Goal: Transaction & Acquisition: Purchase product/service

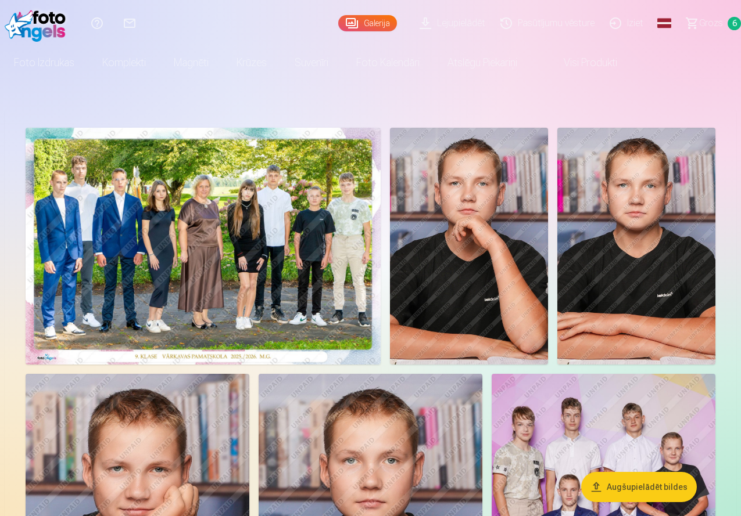
click at [699, 27] on span "Grozs" at bounding box center [711, 23] width 24 height 14
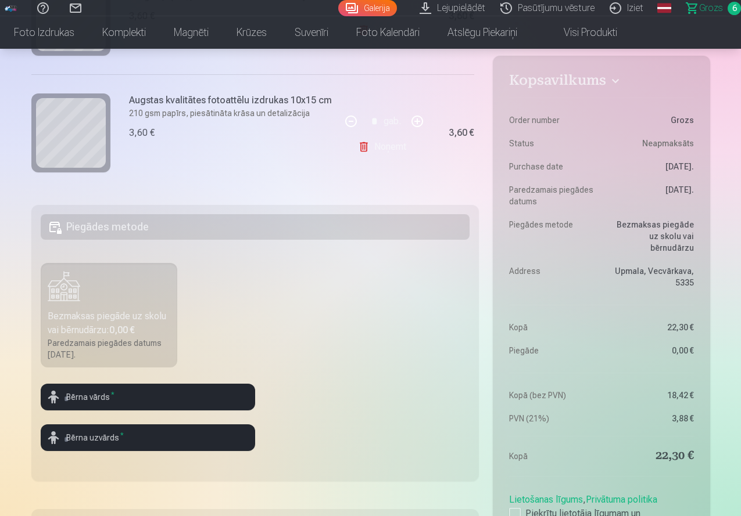
scroll to position [228, 0]
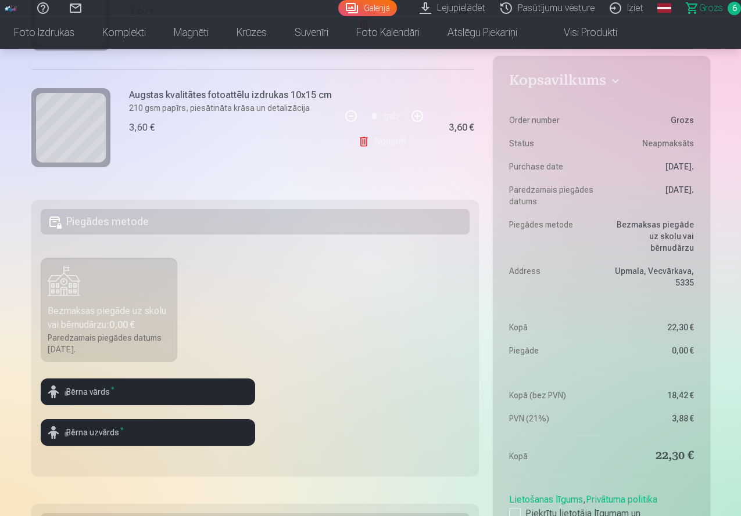
click at [437, 5] on link "Lejupielādēt" at bounding box center [454, 8] width 81 height 16
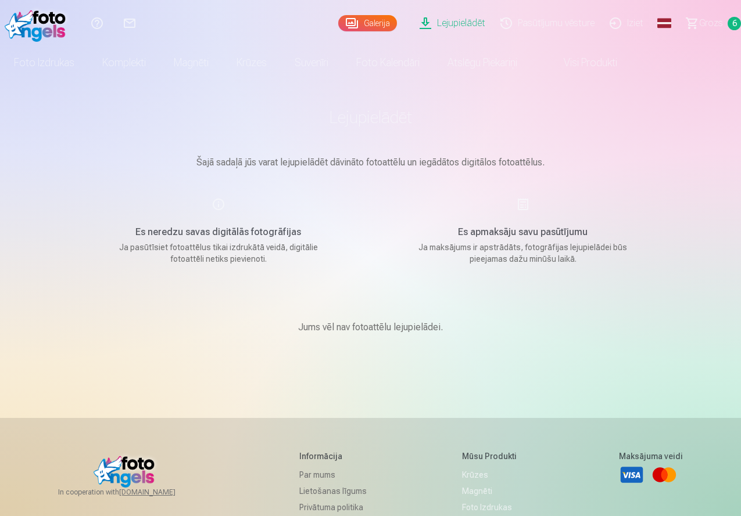
click at [699, 23] on span "Grozs" at bounding box center [711, 23] width 24 height 14
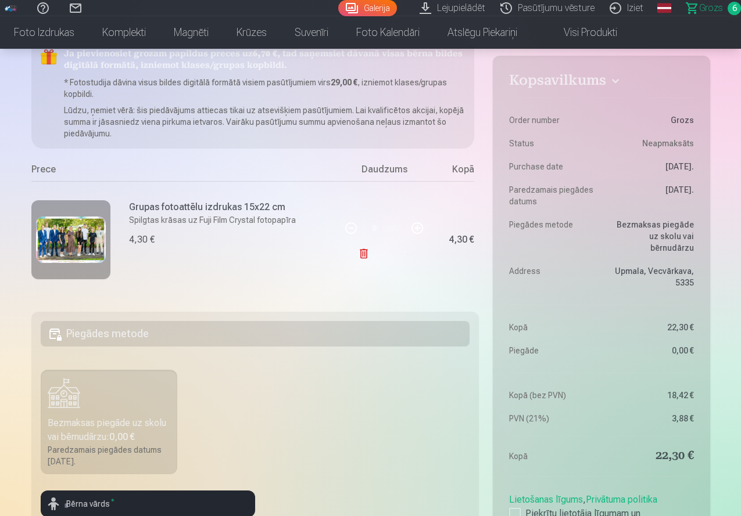
scroll to position [304, 0]
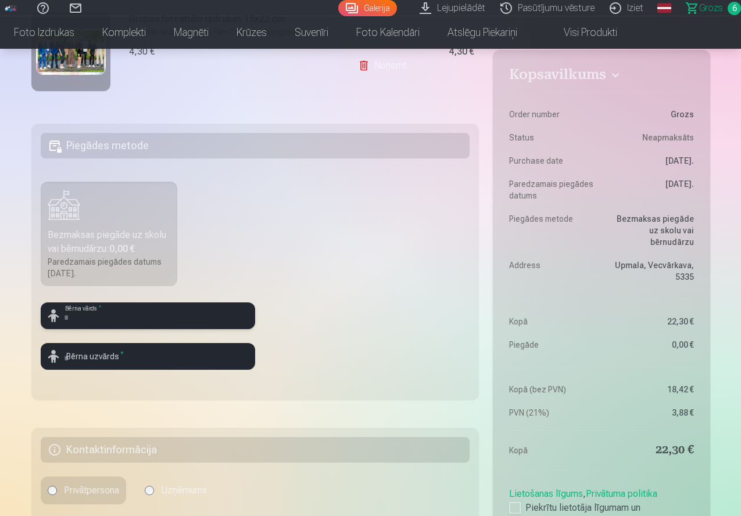
click at [155, 308] on input "text" at bounding box center [148, 316] width 214 height 27
type input "*******"
click at [149, 353] on input "text" at bounding box center [148, 356] width 214 height 27
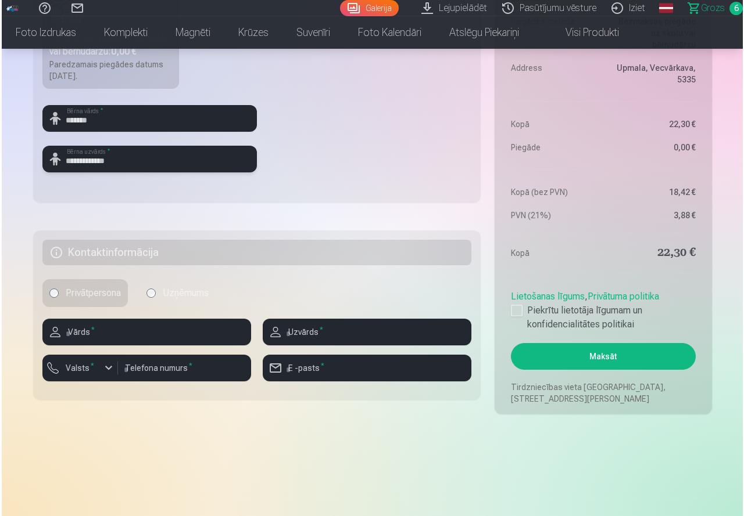
scroll to position [508, 0]
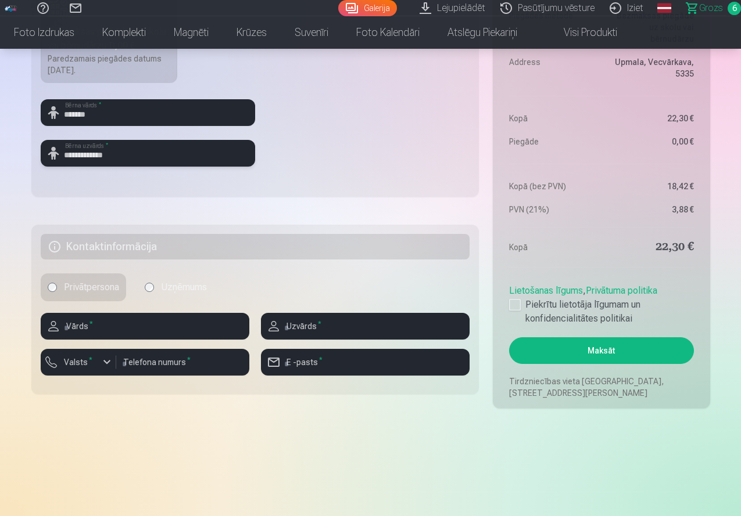
type input "**********"
click at [170, 330] on input "text" at bounding box center [145, 326] width 209 height 27
type input "*******"
click at [293, 331] on input "text" at bounding box center [365, 326] width 209 height 27
type input "*******"
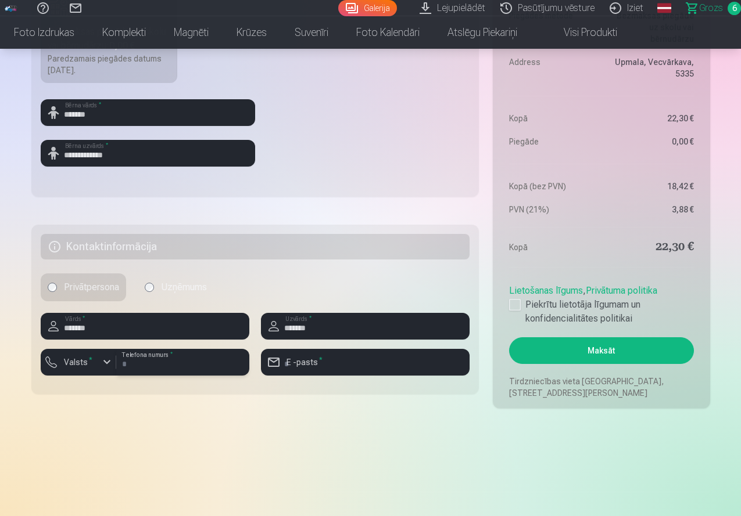
click at [215, 365] on input "number" at bounding box center [182, 362] width 133 height 27
type input "********"
click at [105, 358] on div "button" at bounding box center [107, 363] width 14 height 14
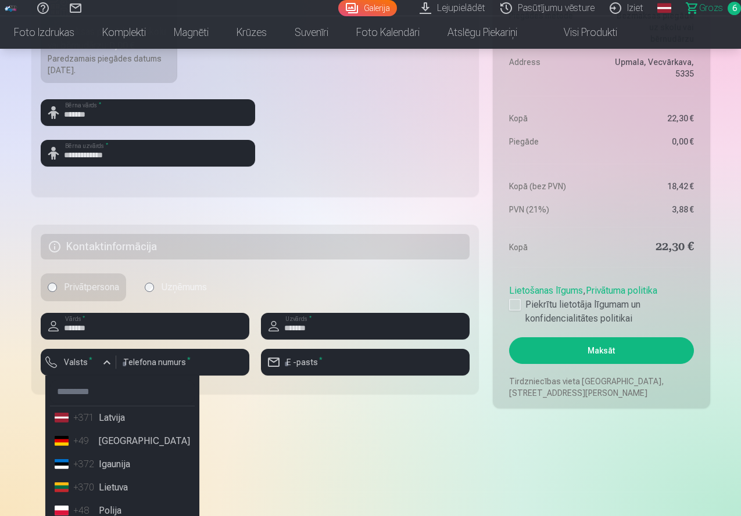
click at [112, 417] on li "+371 Latvija" at bounding box center [122, 418] width 145 height 23
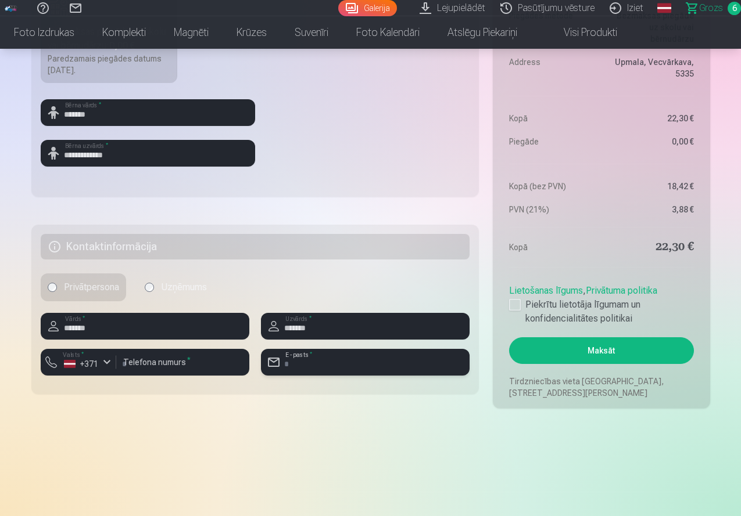
click at [332, 357] on input "email" at bounding box center [365, 362] width 209 height 27
type input "**********"
click at [514, 308] on div at bounding box center [515, 305] width 12 height 12
click at [551, 349] on button "Maksāt" at bounding box center [601, 351] width 184 height 27
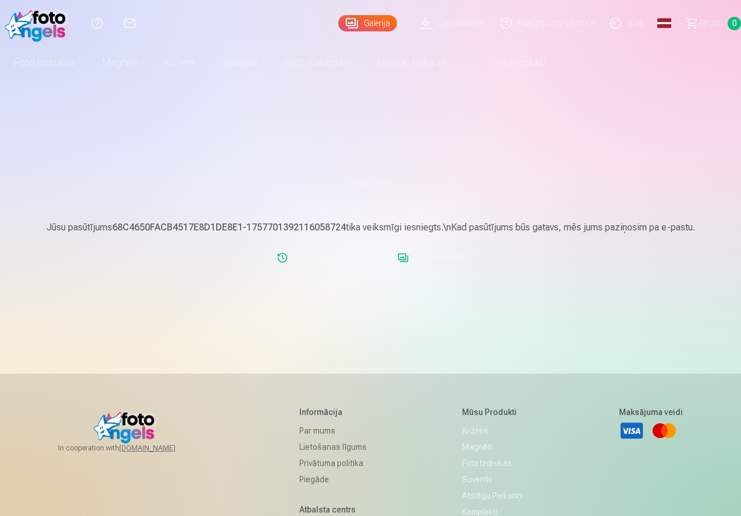
click at [433, 265] on link "Lejupielādēt" at bounding box center [431, 257] width 76 height 23
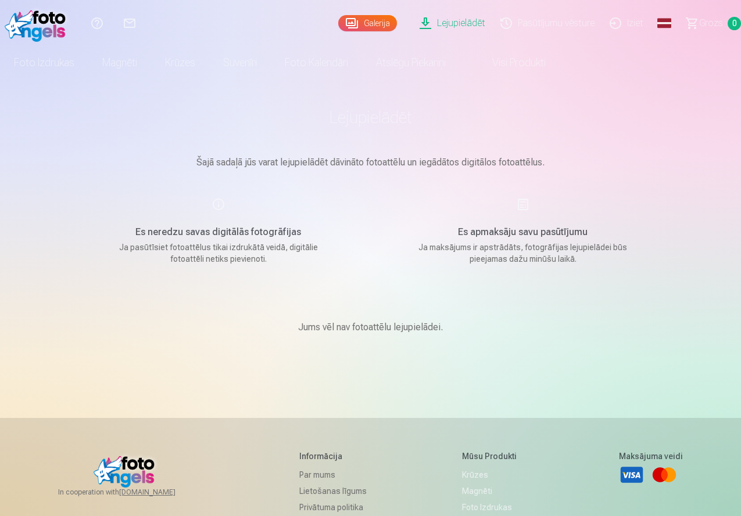
click at [338, 22] on link "Galerija" at bounding box center [367, 23] width 59 height 16
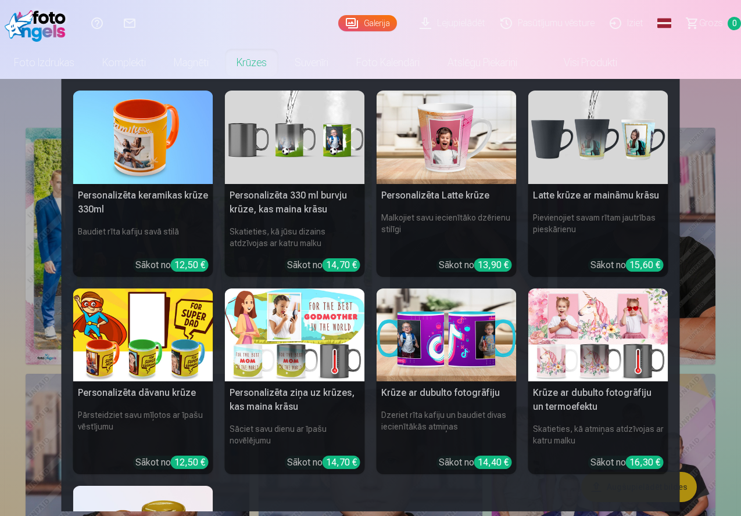
click at [724, 225] on nav "Personalizēta keramikas krūze 330ml Baudiet rīta kafiju savā stilā Sākot no 12,…" at bounding box center [370, 295] width 741 height 433
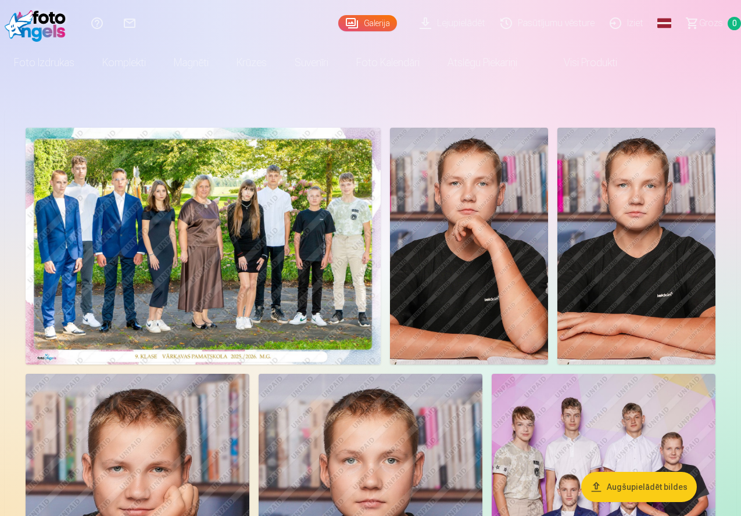
click at [414, 27] on link "Lejupielādēt" at bounding box center [454, 23] width 81 height 46
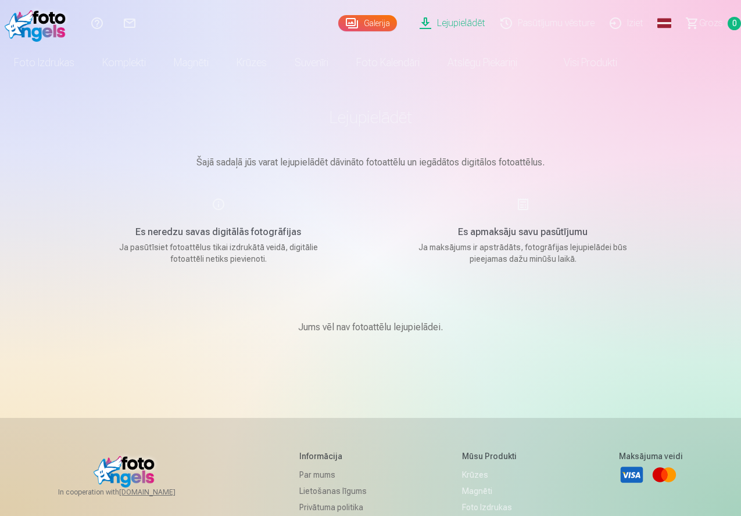
click at [338, 21] on link "Galerija" at bounding box center [367, 23] width 59 height 16
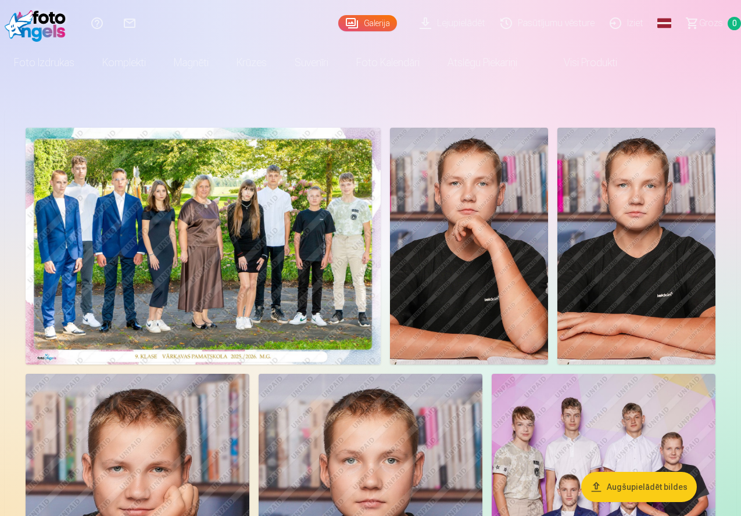
click at [320, 185] on img at bounding box center [203, 246] width 355 height 237
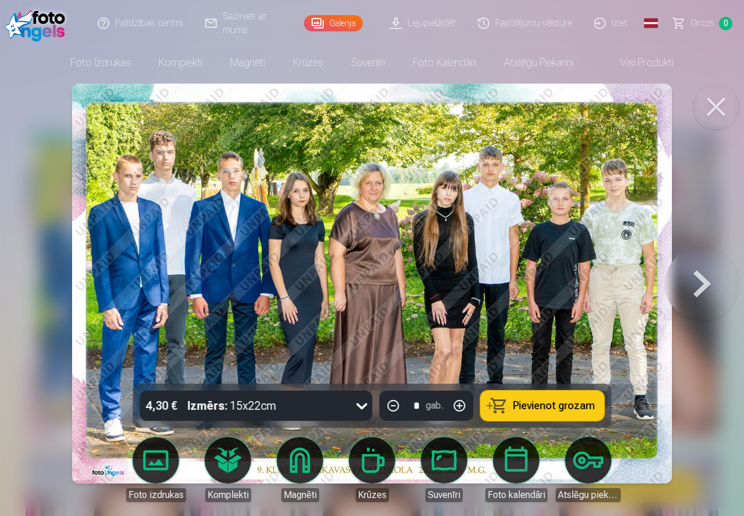
drag, startPoint x: 540, startPoint y: 268, endPoint x: 516, endPoint y: 256, distance: 26.0
click at [516, 256] on img at bounding box center [372, 284] width 600 height 400
click at [351, 401] on div at bounding box center [361, 406] width 21 height 30
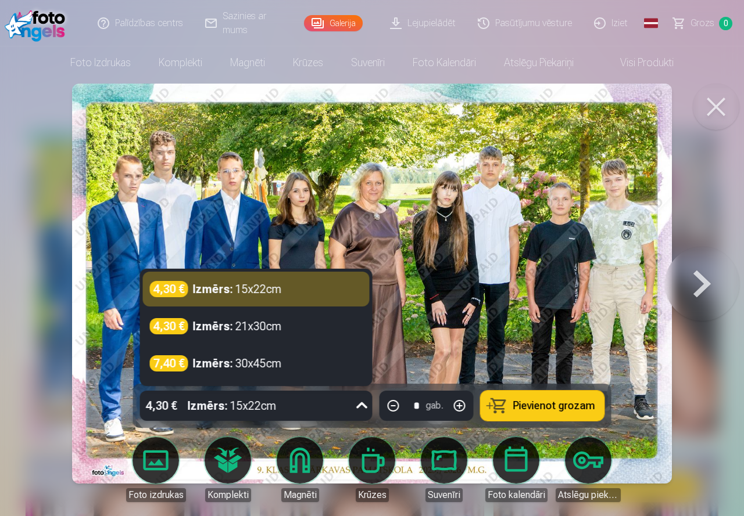
click at [473, 317] on img at bounding box center [372, 284] width 600 height 400
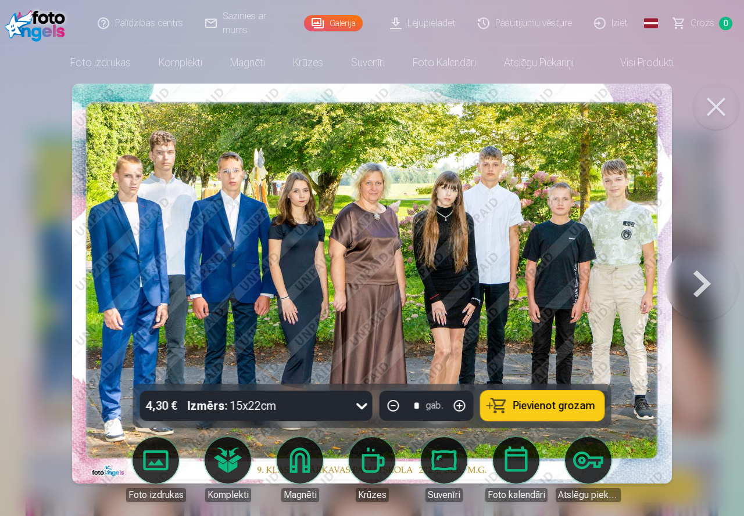
click at [721, 273] on button at bounding box center [702, 283] width 74 height 177
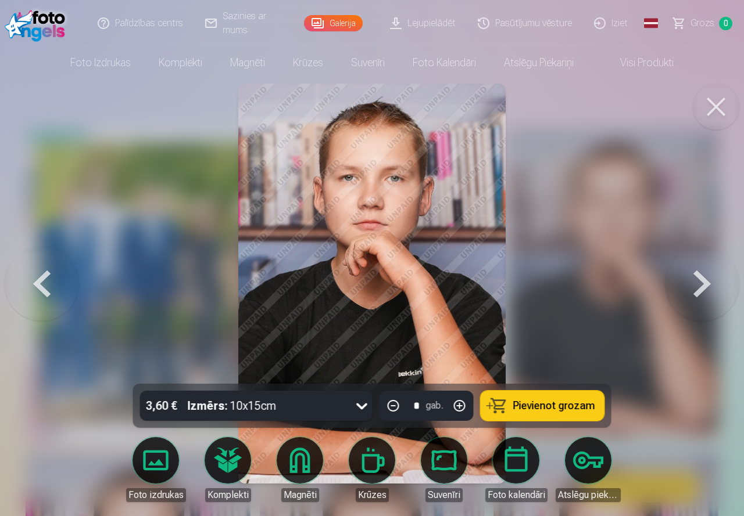
click at [721, 271] on button at bounding box center [702, 283] width 74 height 177
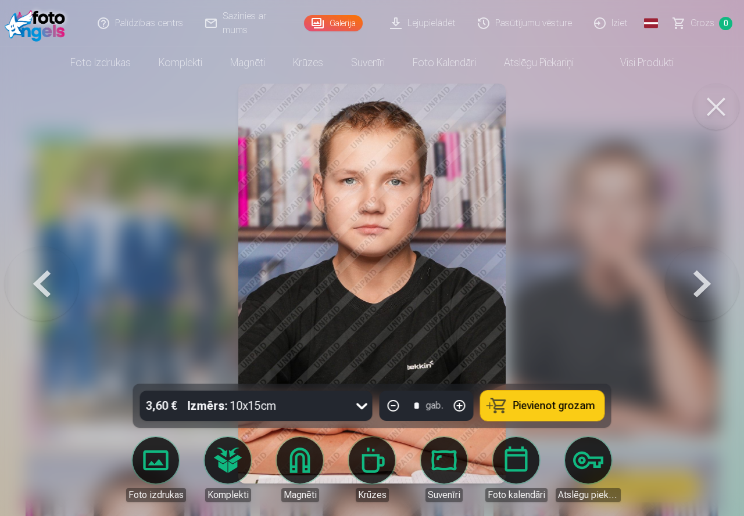
click at [716, 110] on button at bounding box center [715, 107] width 46 height 46
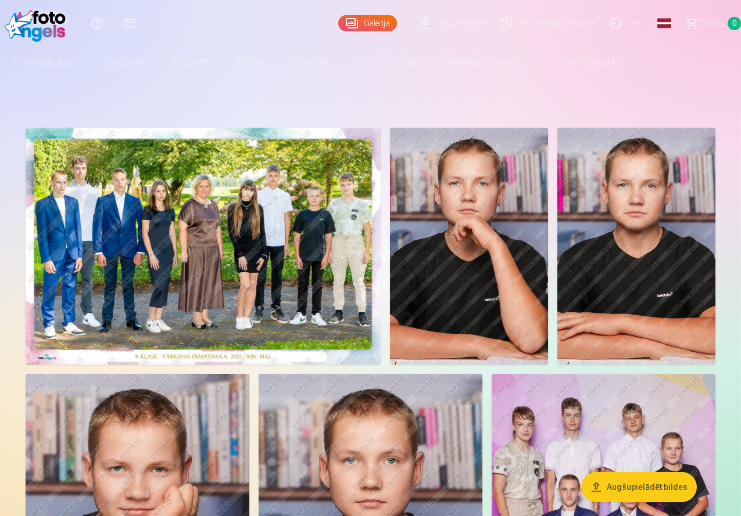
drag, startPoint x: 356, startPoint y: 159, endPoint x: 500, endPoint y: 100, distance: 155.6
click at [628, 480] on button "Augšupielādēt bildes" at bounding box center [639, 487] width 116 height 30
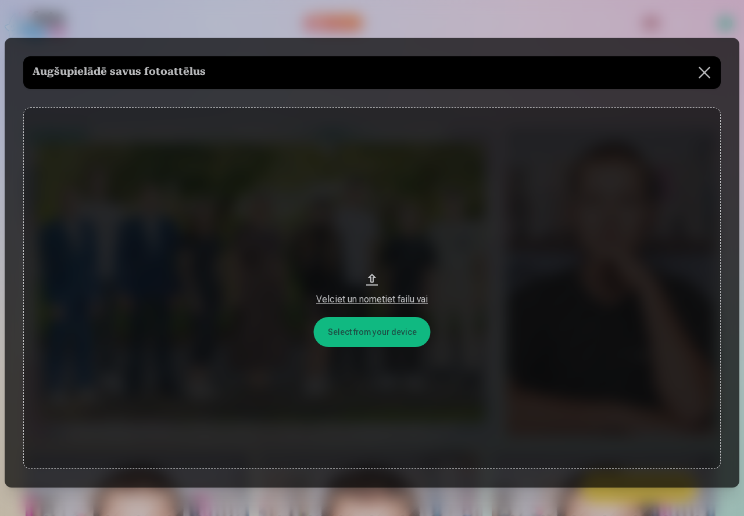
click at [707, 71] on button at bounding box center [704, 72] width 33 height 33
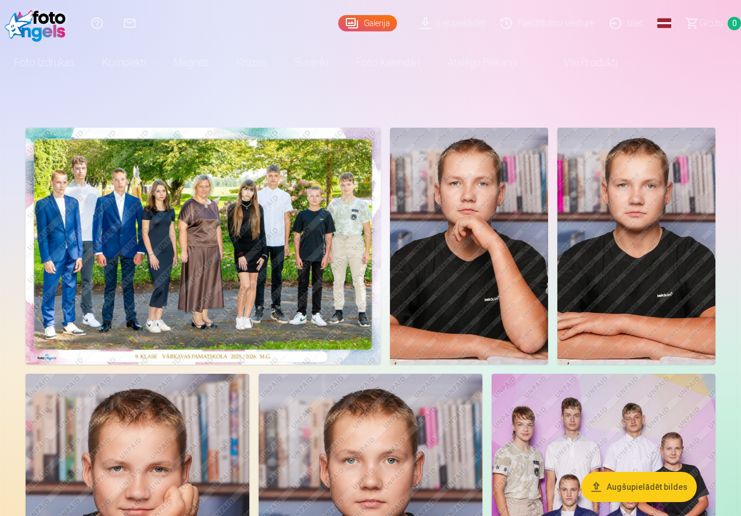
click at [633, 491] on button "Augšupielādēt bildes" at bounding box center [639, 487] width 116 height 30
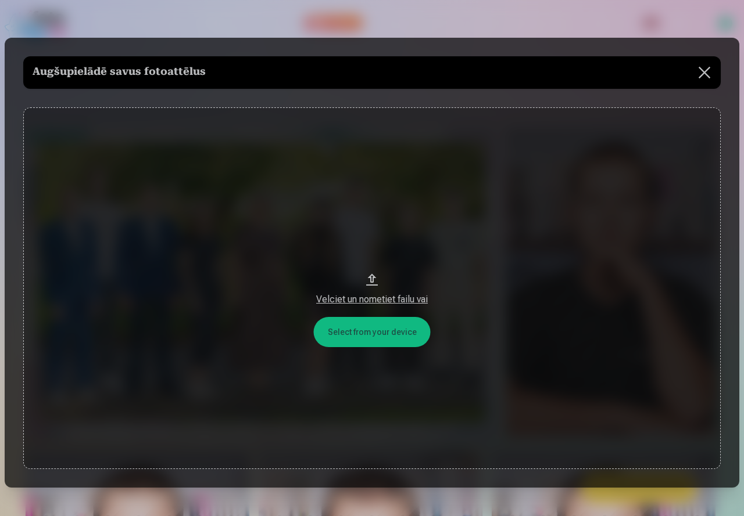
click at [700, 77] on button at bounding box center [704, 72] width 33 height 33
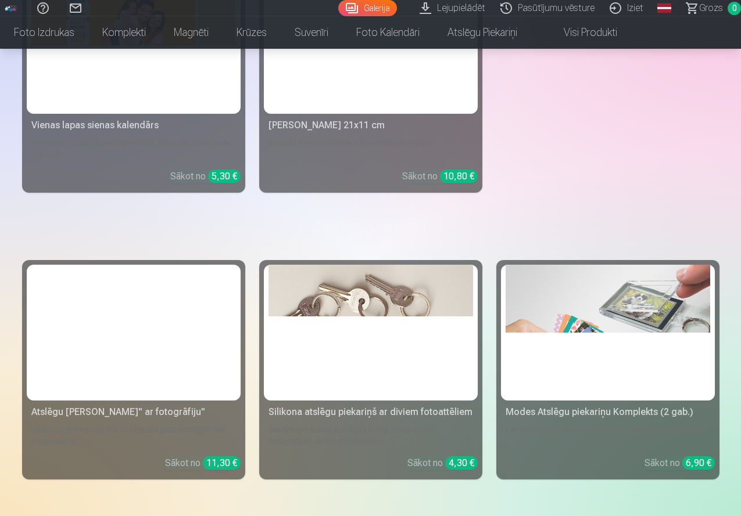
scroll to position [6342, 0]
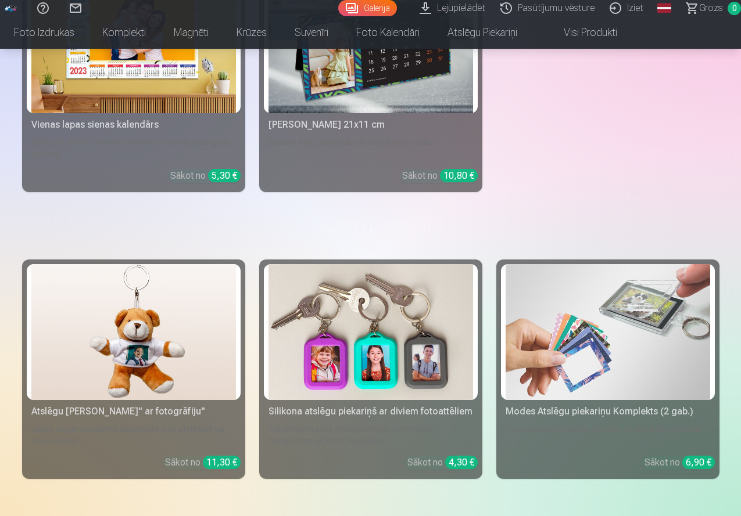
click at [700, 260] on div "Atslēgu piekariņš Lācītis" ar fotogrāfiju" Jauks un personalizēts aksesuārs jūs…" at bounding box center [370, 370] width 697 height 220
